Goal: Find specific page/section: Find specific page/section

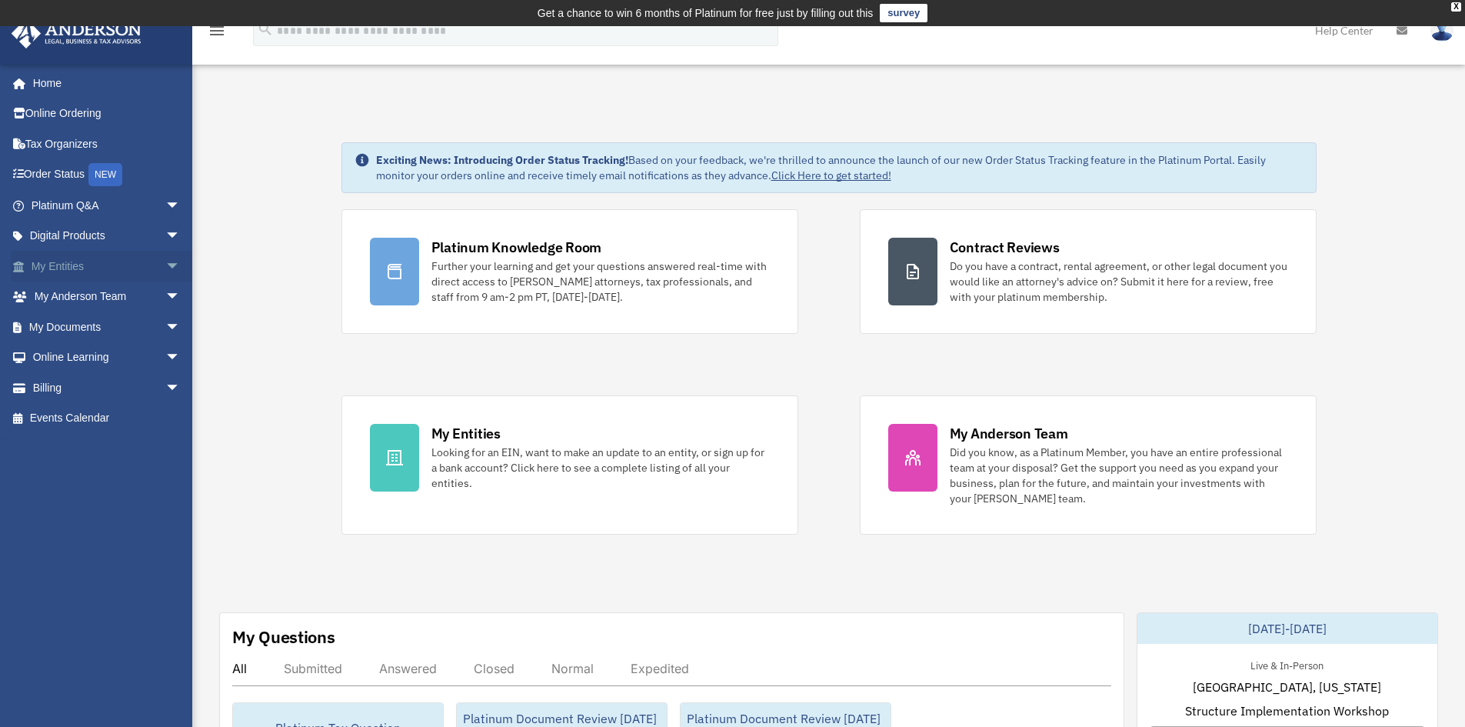
click at [165, 261] on span "arrow_drop_down" at bounding box center [180, 267] width 31 height 32
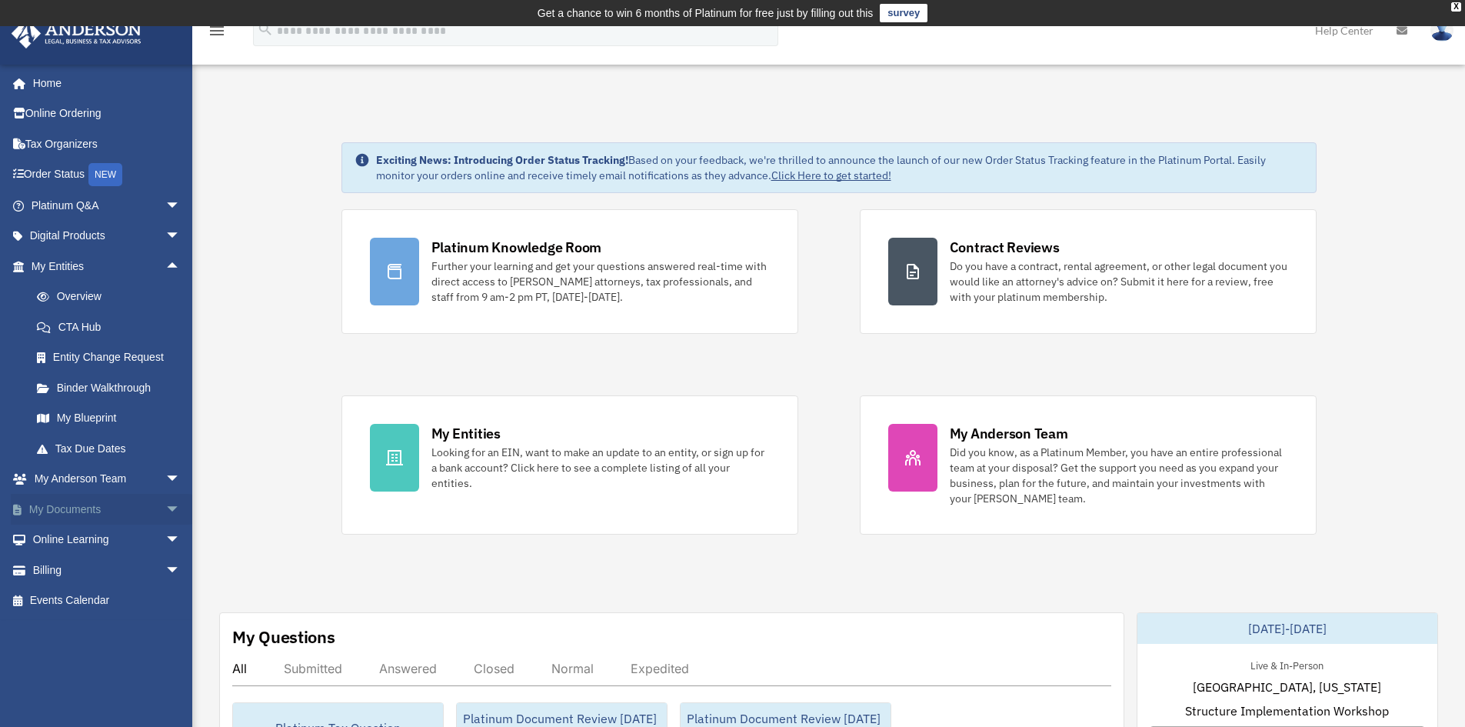
click at [165, 506] on span "arrow_drop_down" at bounding box center [180, 510] width 31 height 32
click at [66, 536] on link "Box" at bounding box center [113, 539] width 182 height 31
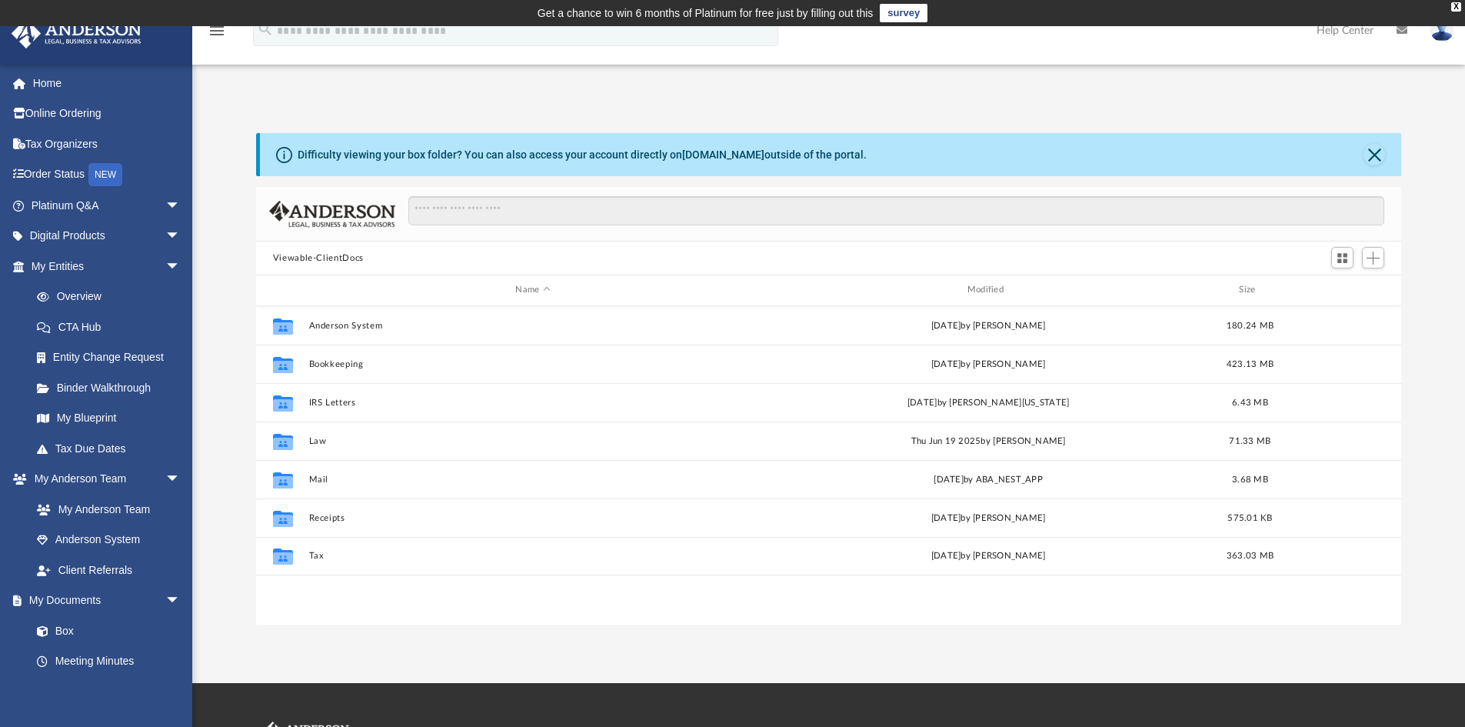
scroll to position [338, 1133]
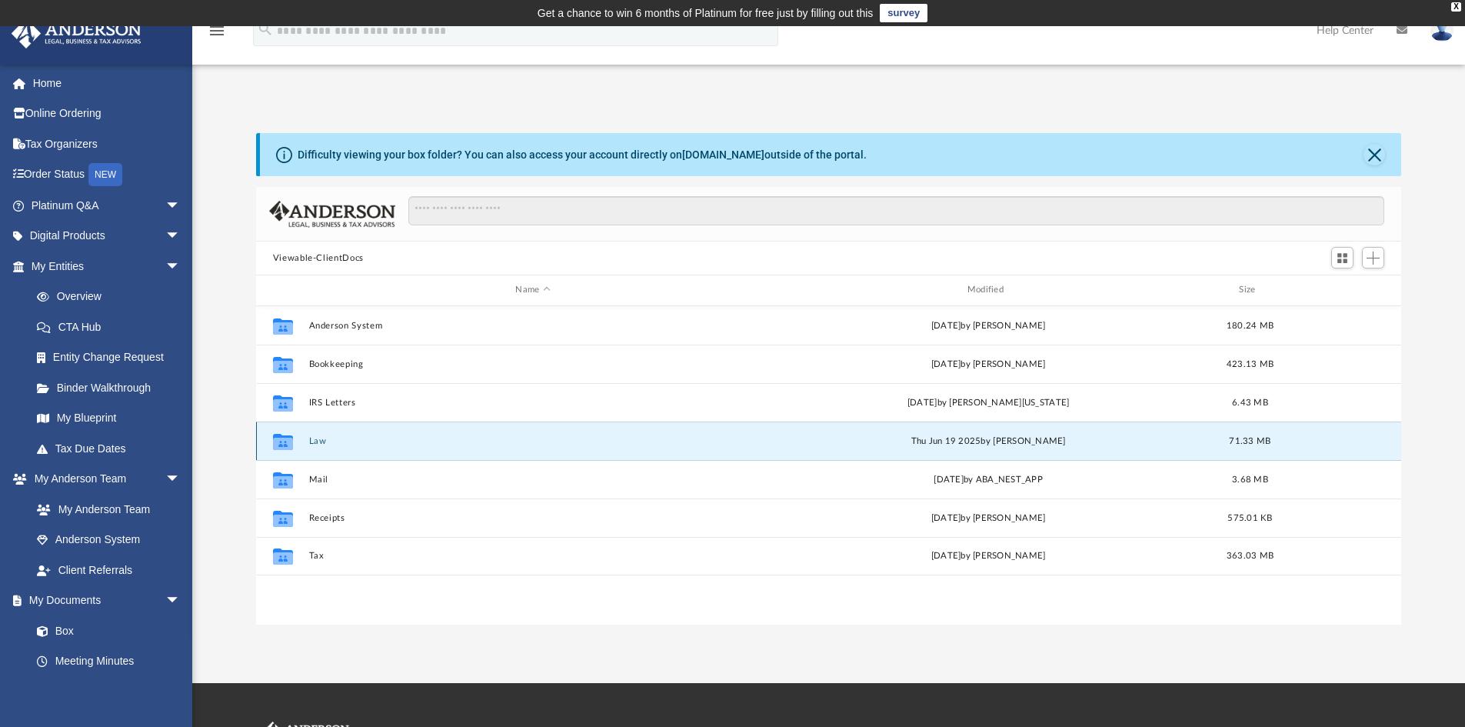
click at [318, 444] on button "Law" at bounding box center [532, 441] width 448 height 10
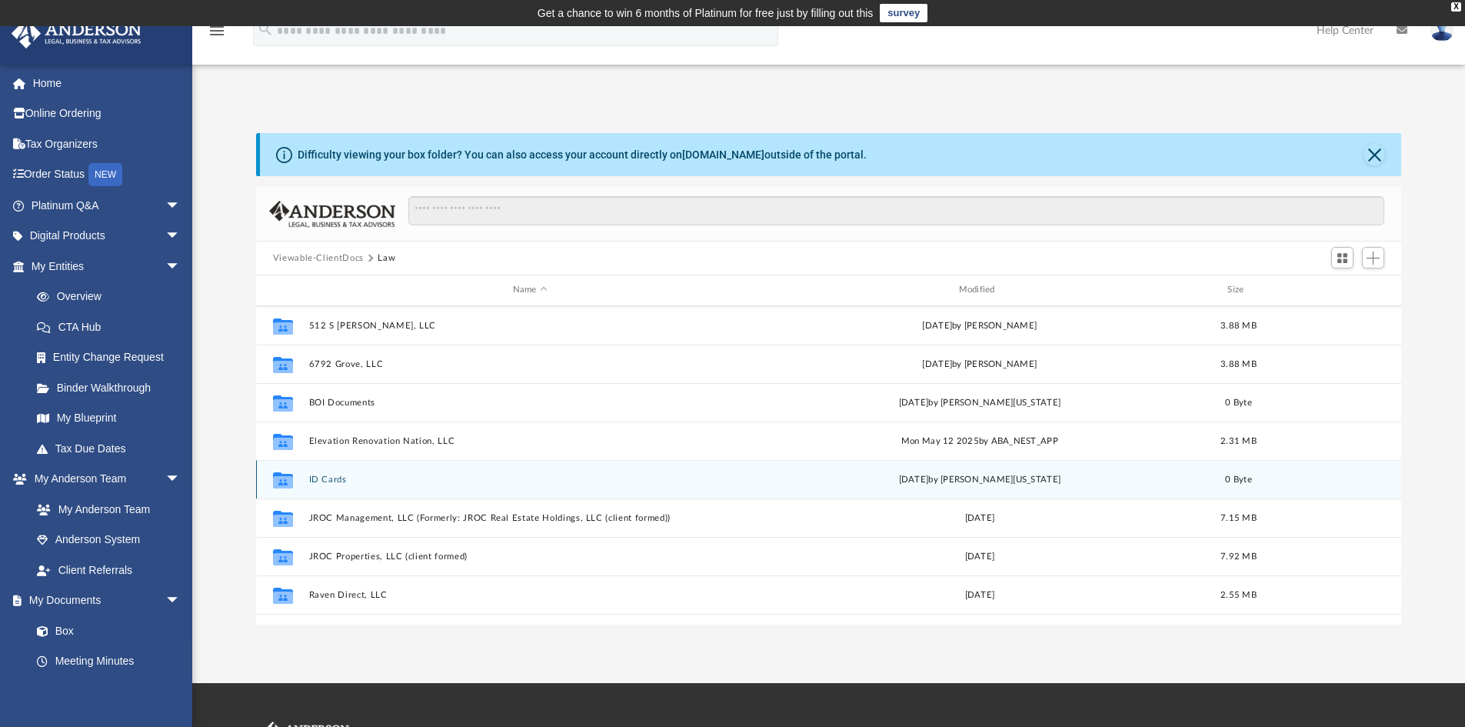
scroll to position [154, 0]
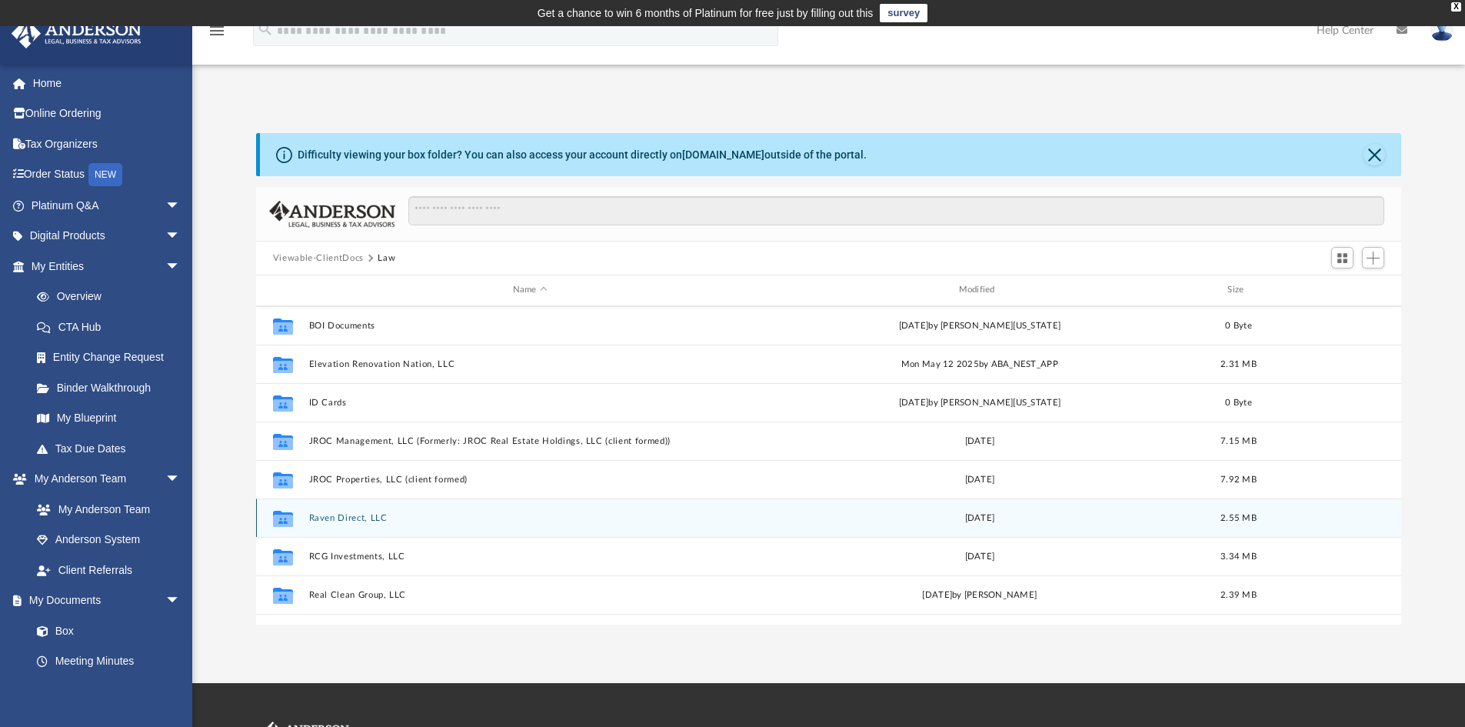
click at [355, 517] on button "Raven Direct, LLC" at bounding box center [529, 518] width 443 height 10
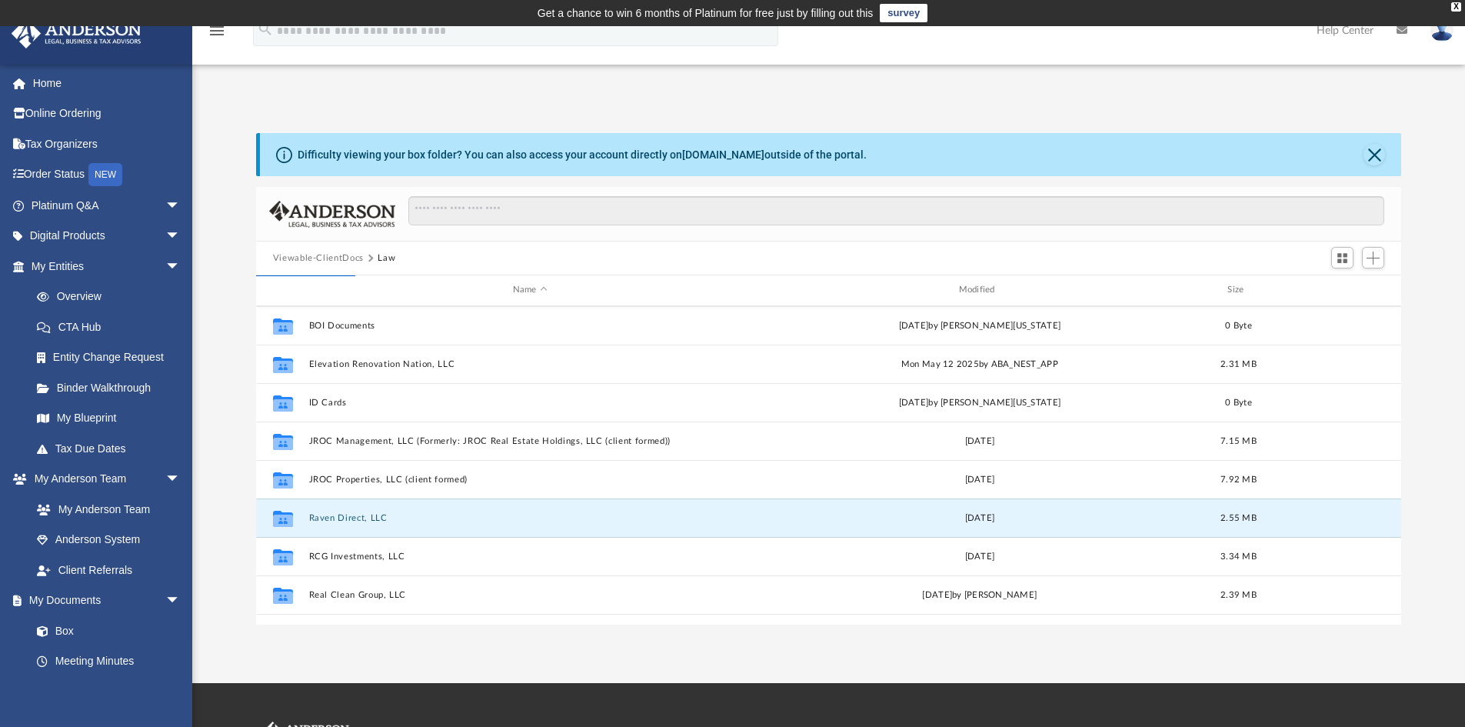
scroll to position [0, 0]
